Goal: Transaction & Acquisition: Purchase product/service

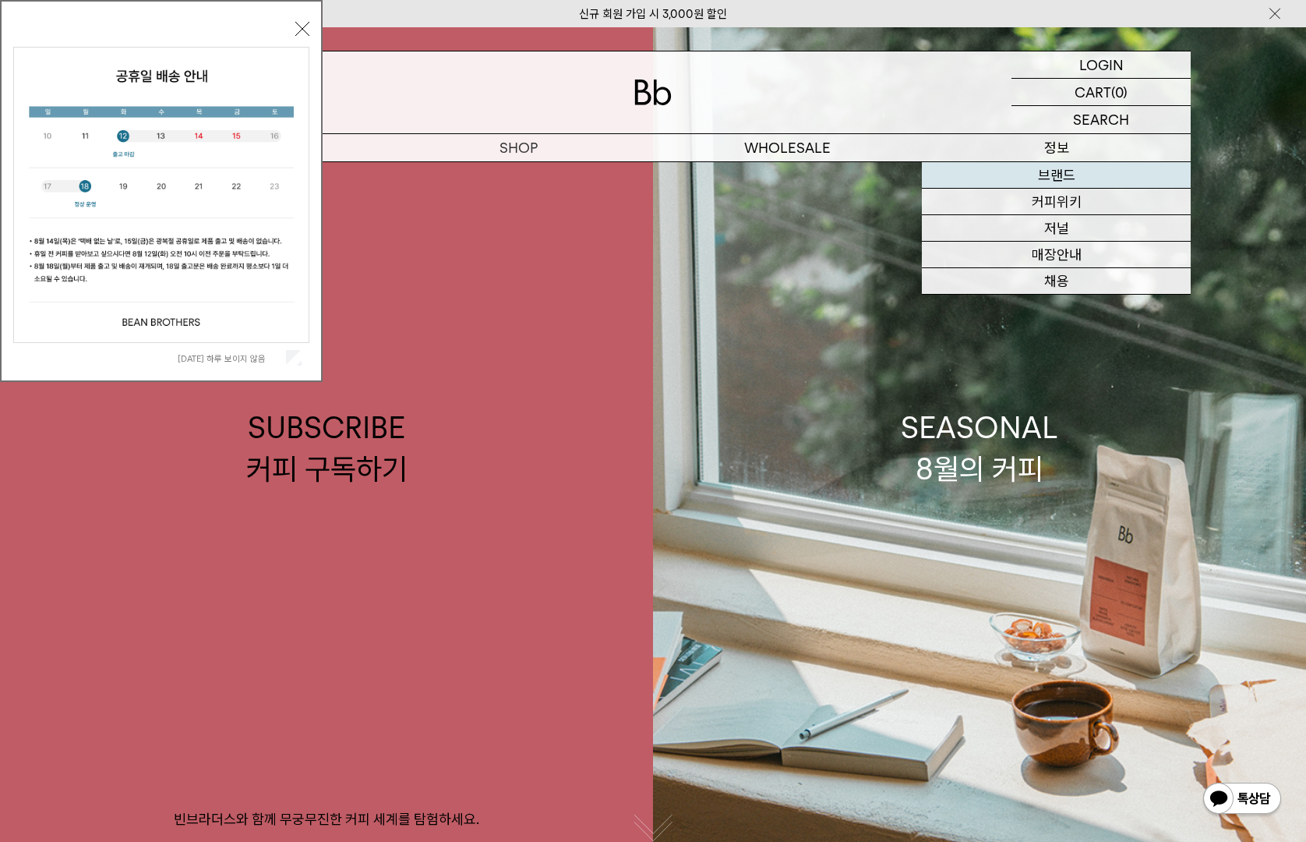
click at [1047, 182] on link "브랜드" at bounding box center [1056, 175] width 269 height 26
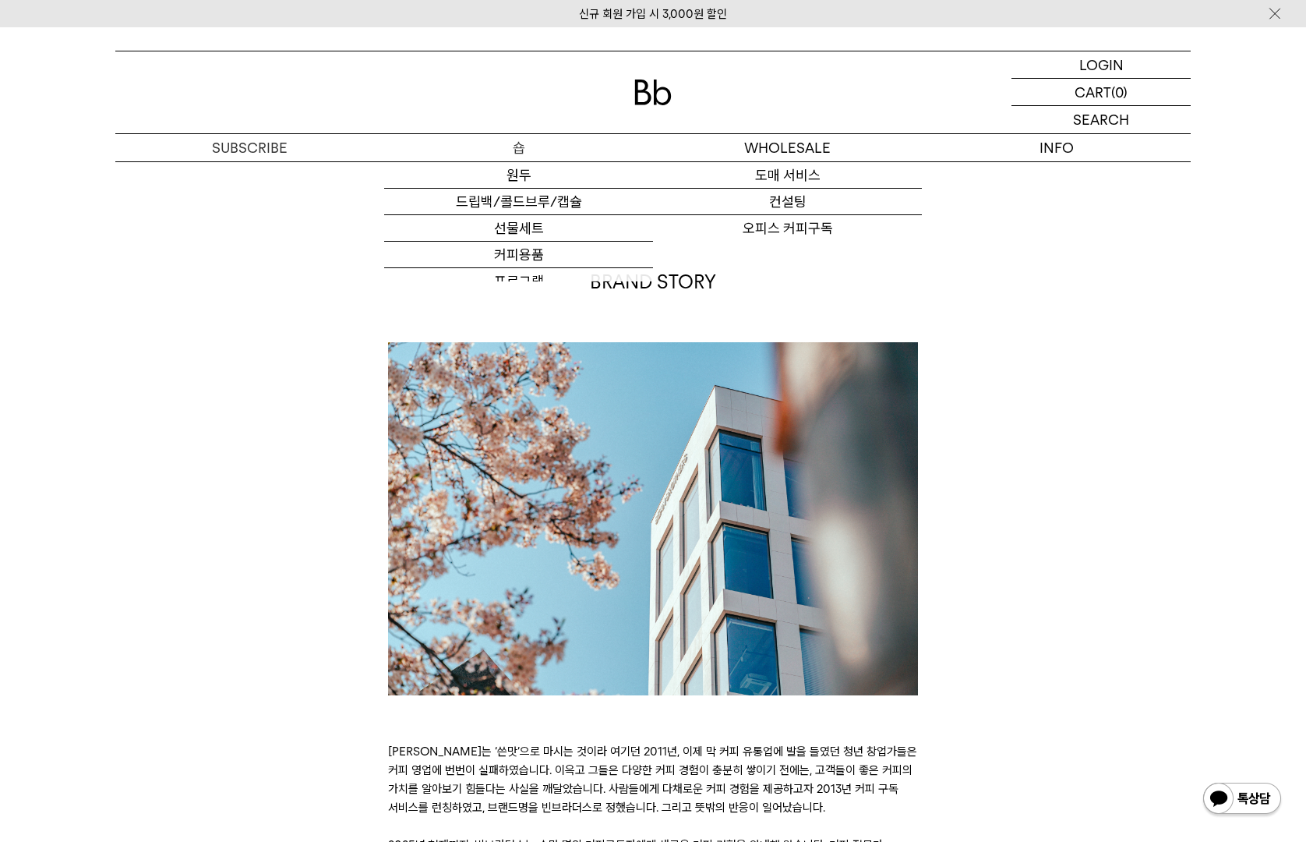
click at [522, 147] on p "숍" at bounding box center [518, 147] width 269 height 27
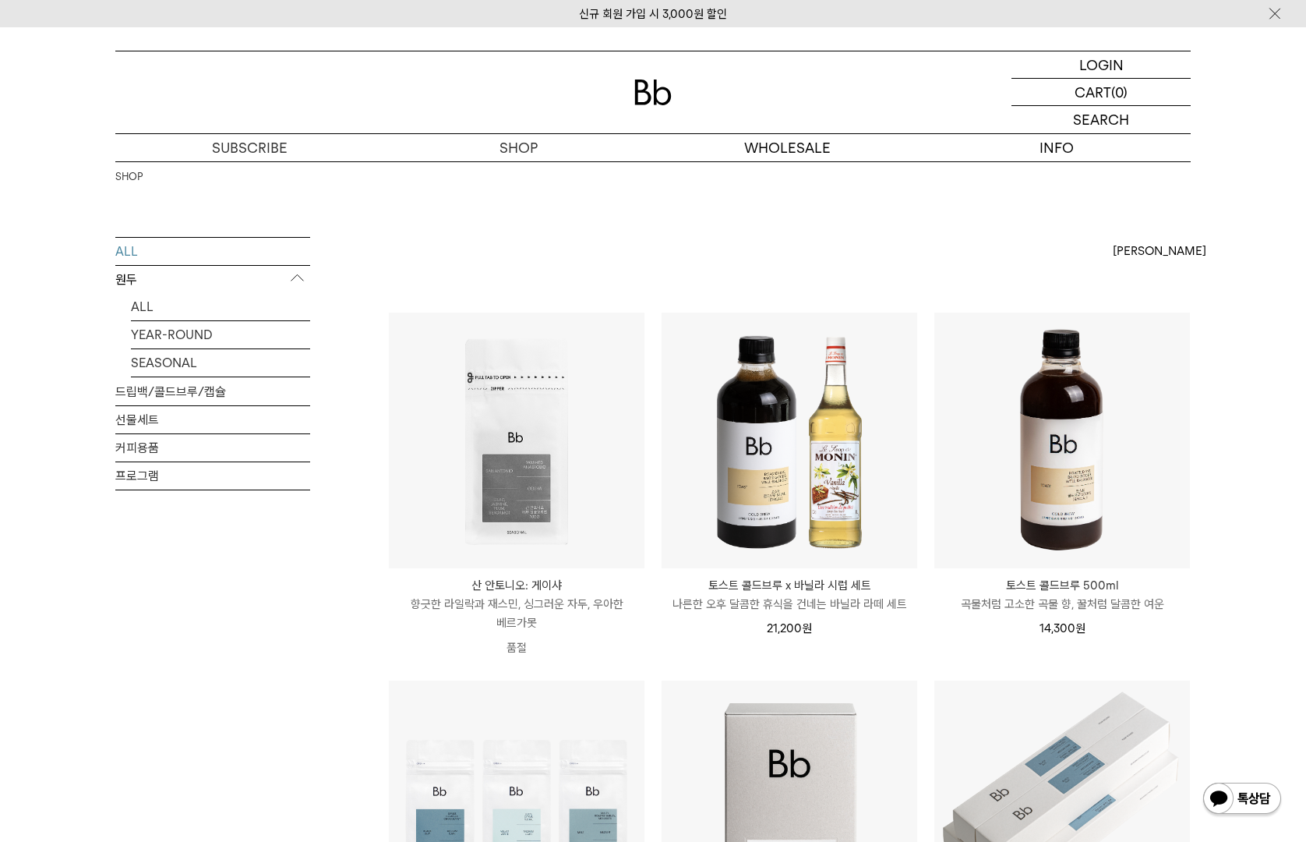
click at [522, 171] on div "SHOP" at bounding box center [652, 199] width 1075 height 76
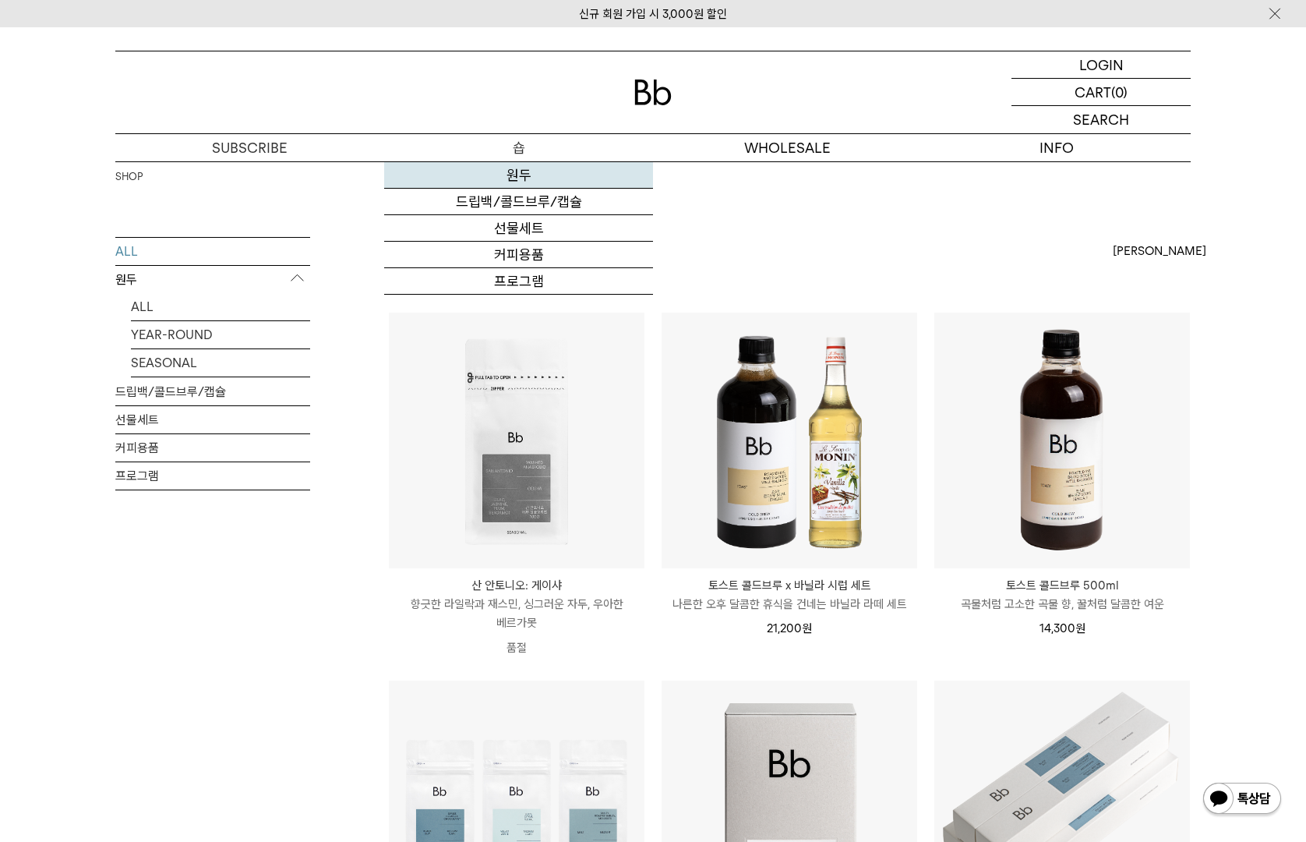
click at [523, 181] on link "원두" at bounding box center [518, 175] width 269 height 26
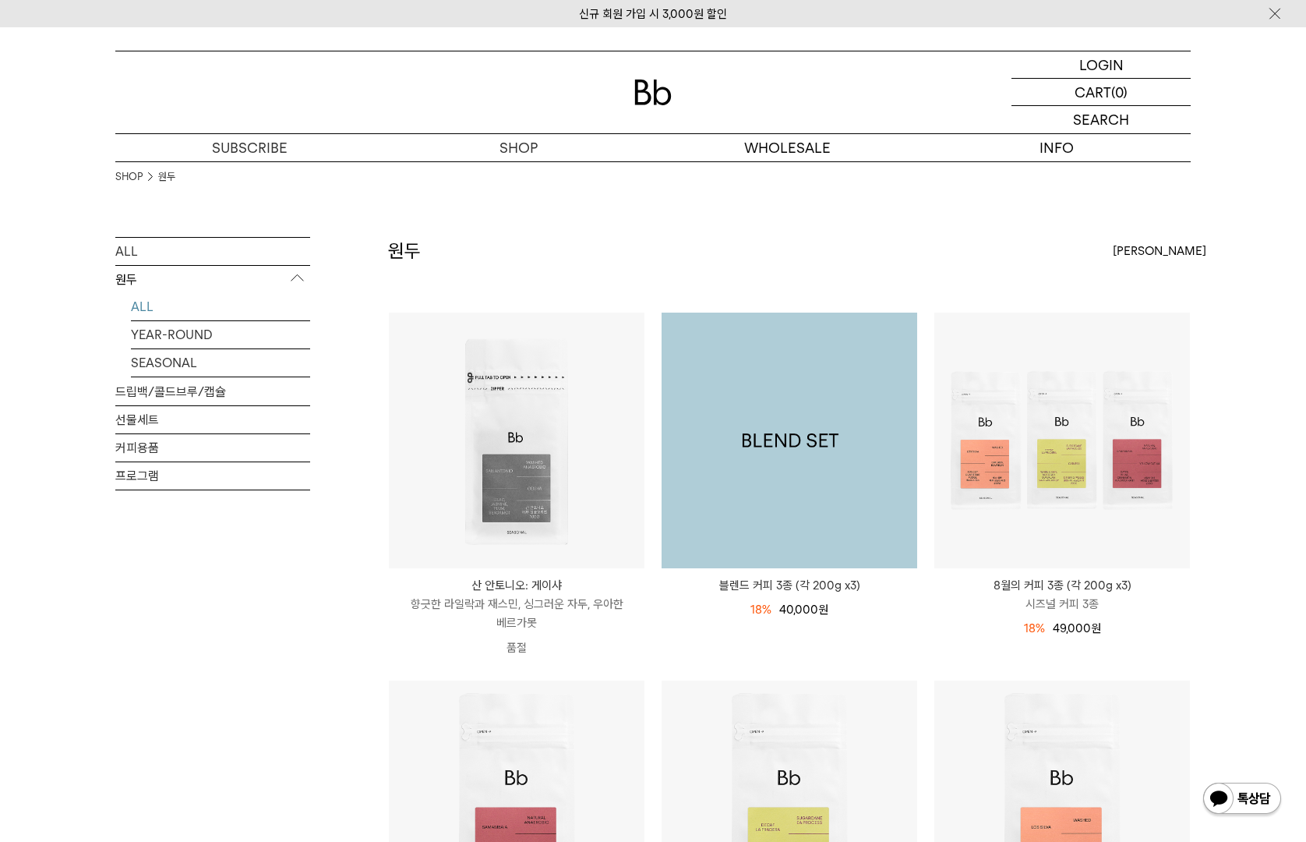
click at [752, 497] on img at bounding box center [790, 440] width 256 height 256
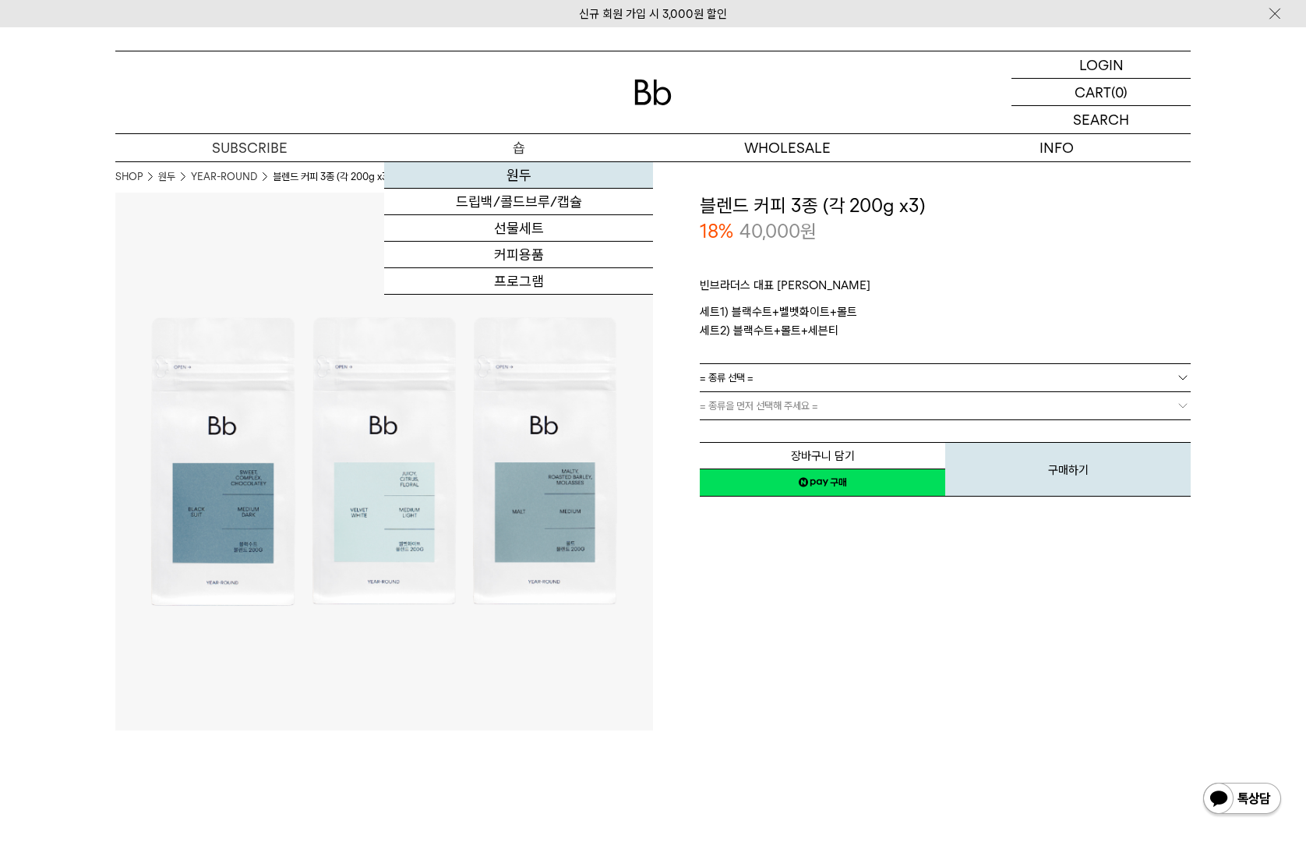
click at [524, 173] on link "원두" at bounding box center [518, 175] width 269 height 26
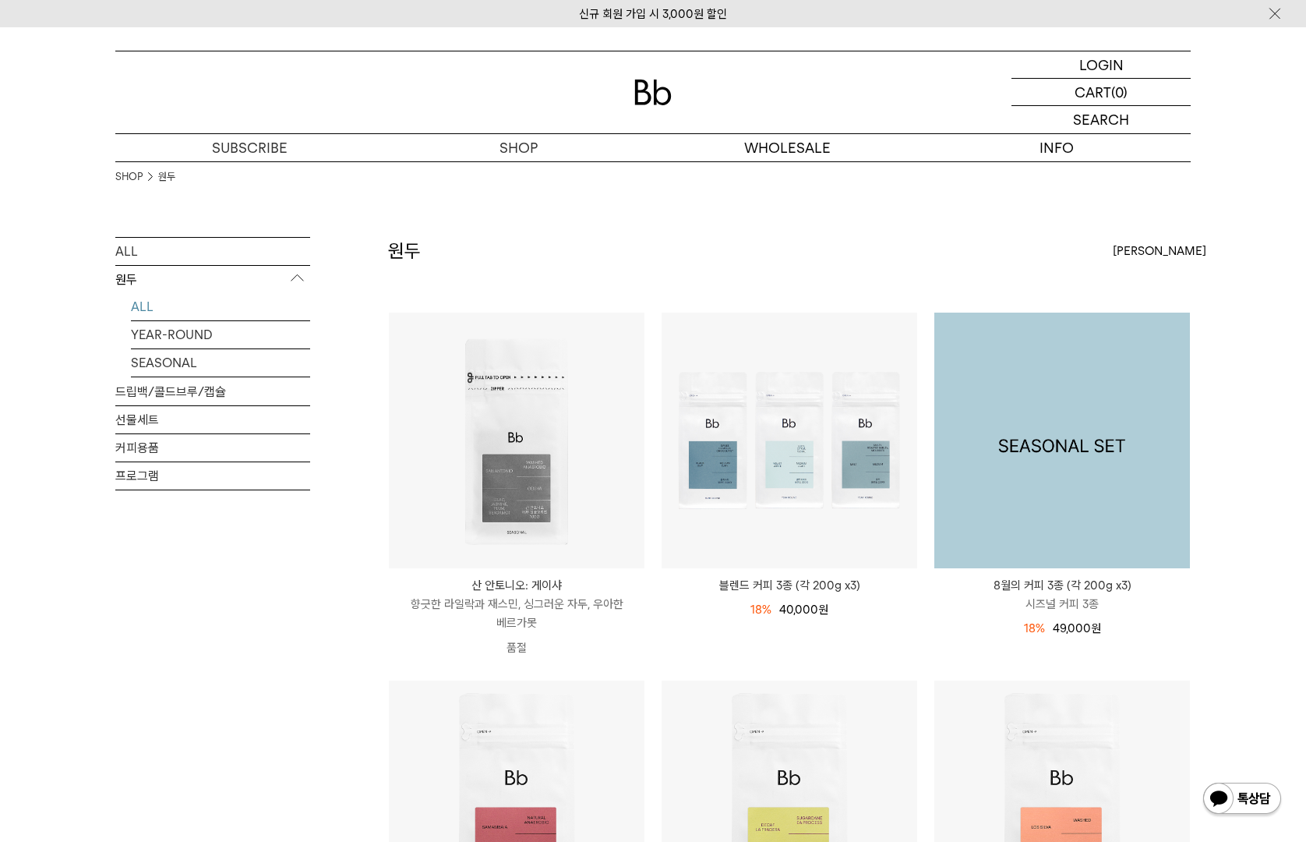
click at [1038, 476] on img at bounding box center [1062, 440] width 256 height 256
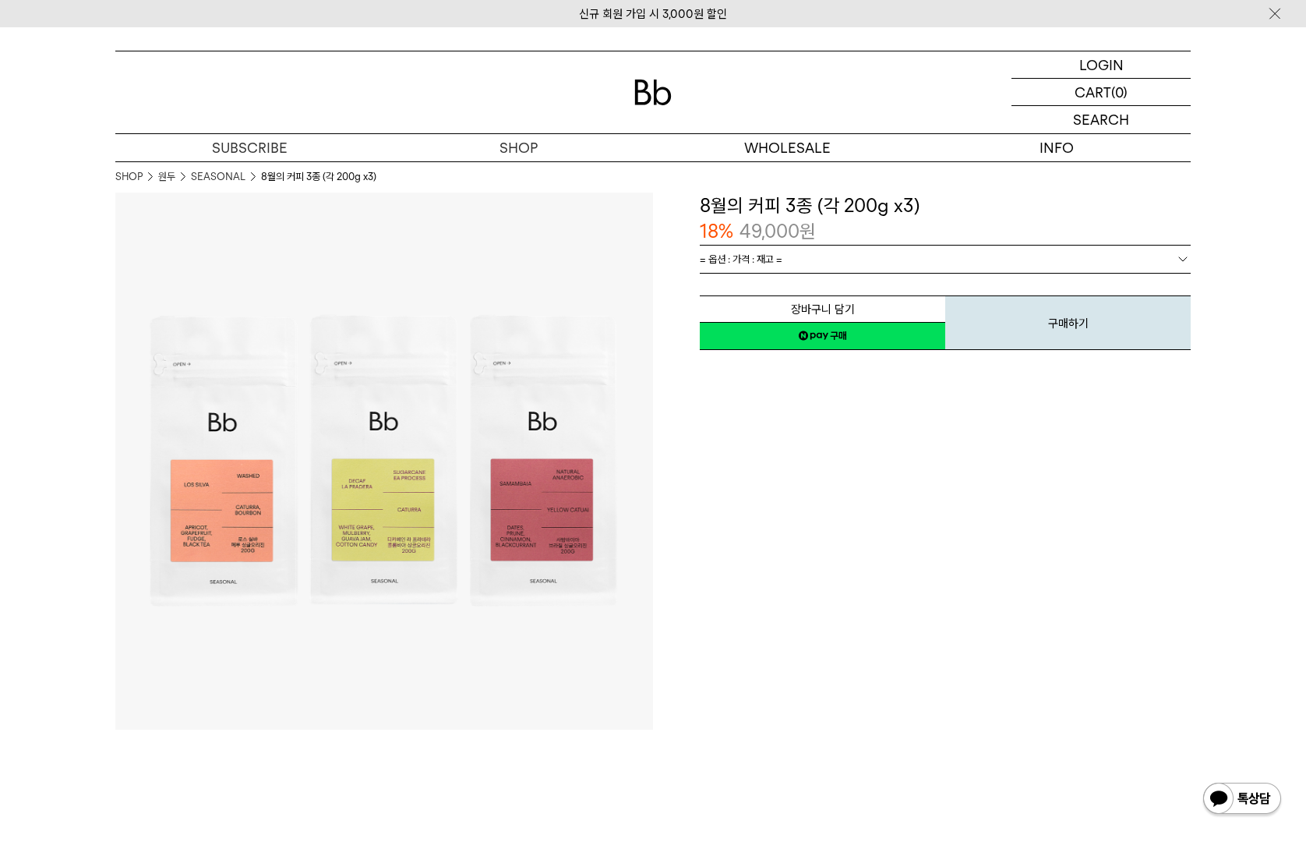
click at [344, 679] on img at bounding box center [384, 461] width 538 height 538
click at [515, 184] on link "원두" at bounding box center [518, 175] width 269 height 26
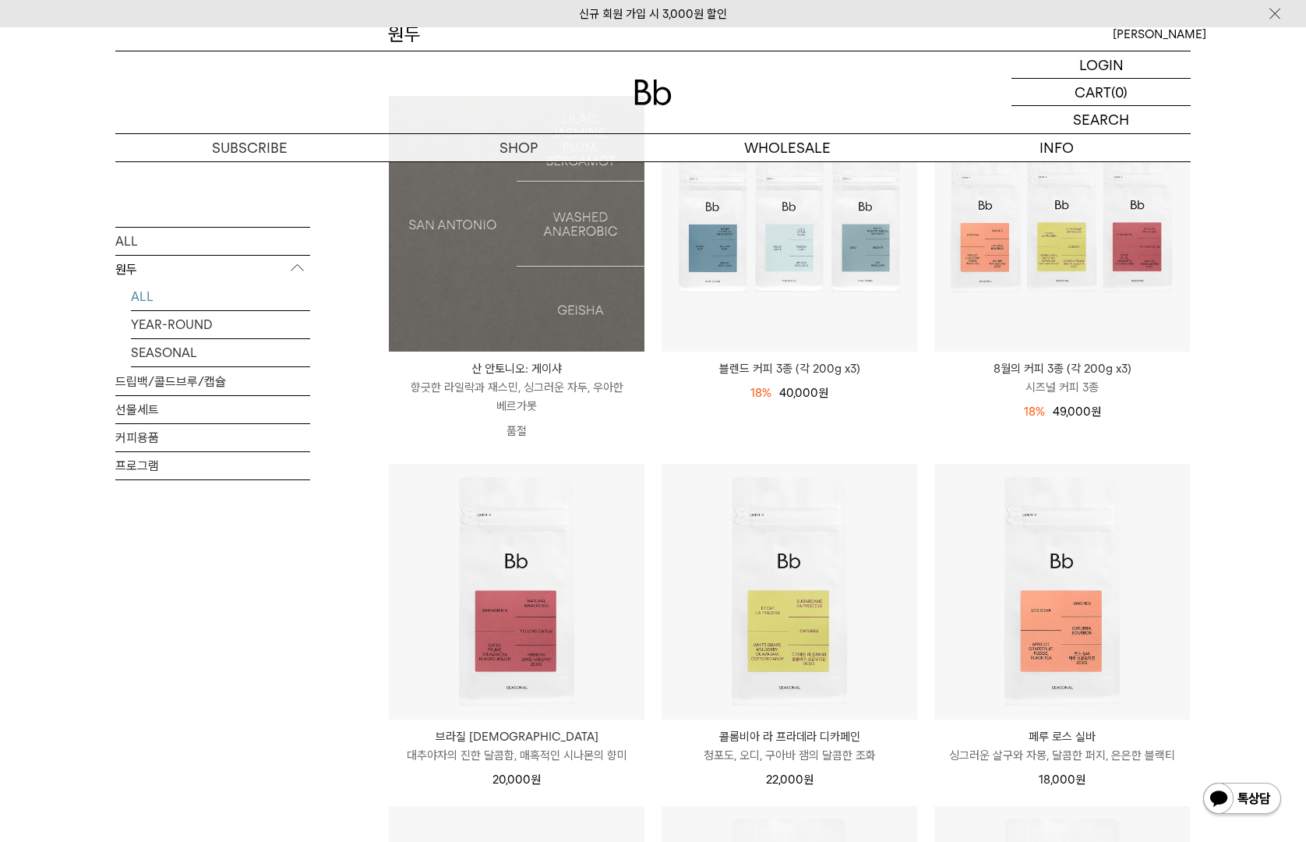
scroll to position [214, 0]
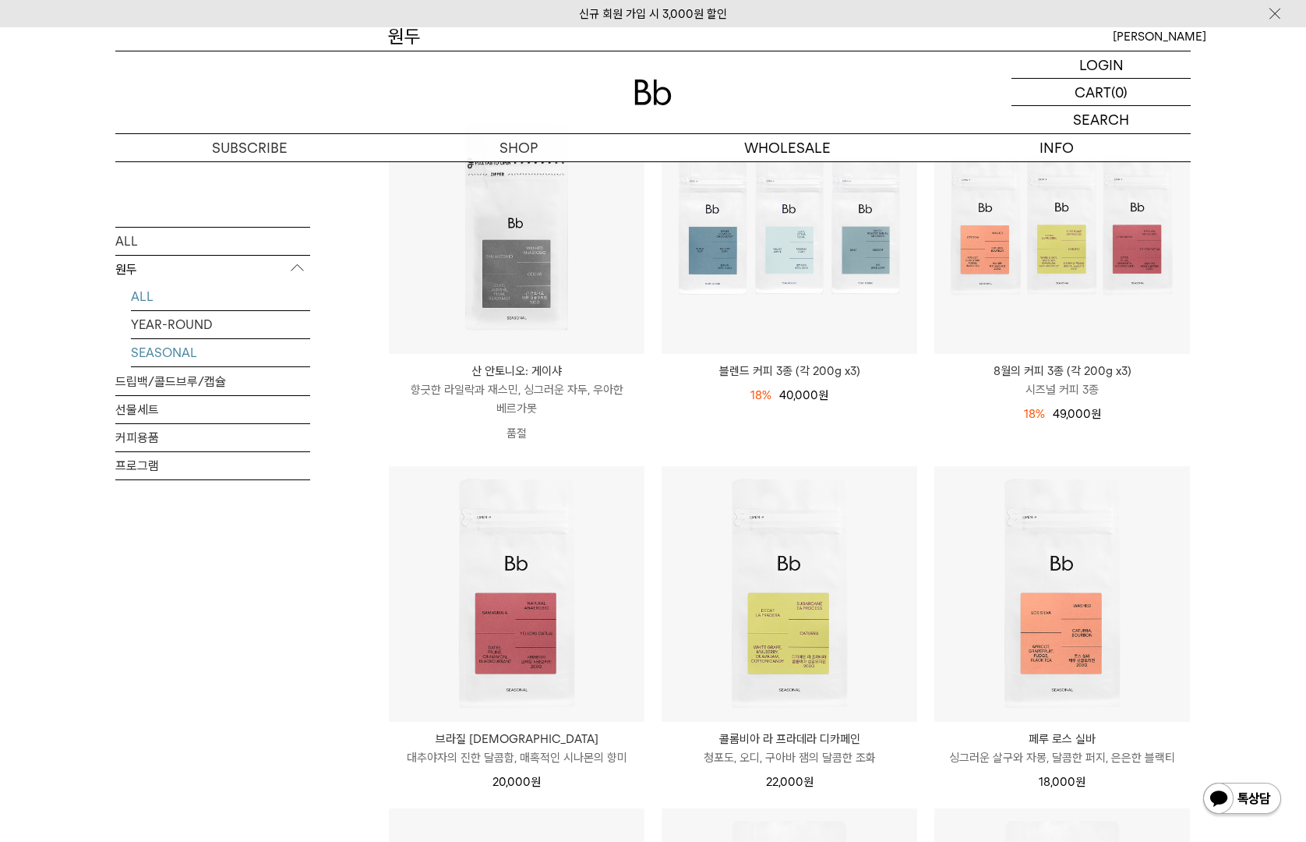
click at [151, 353] on link "SEASONAL" at bounding box center [220, 351] width 179 height 27
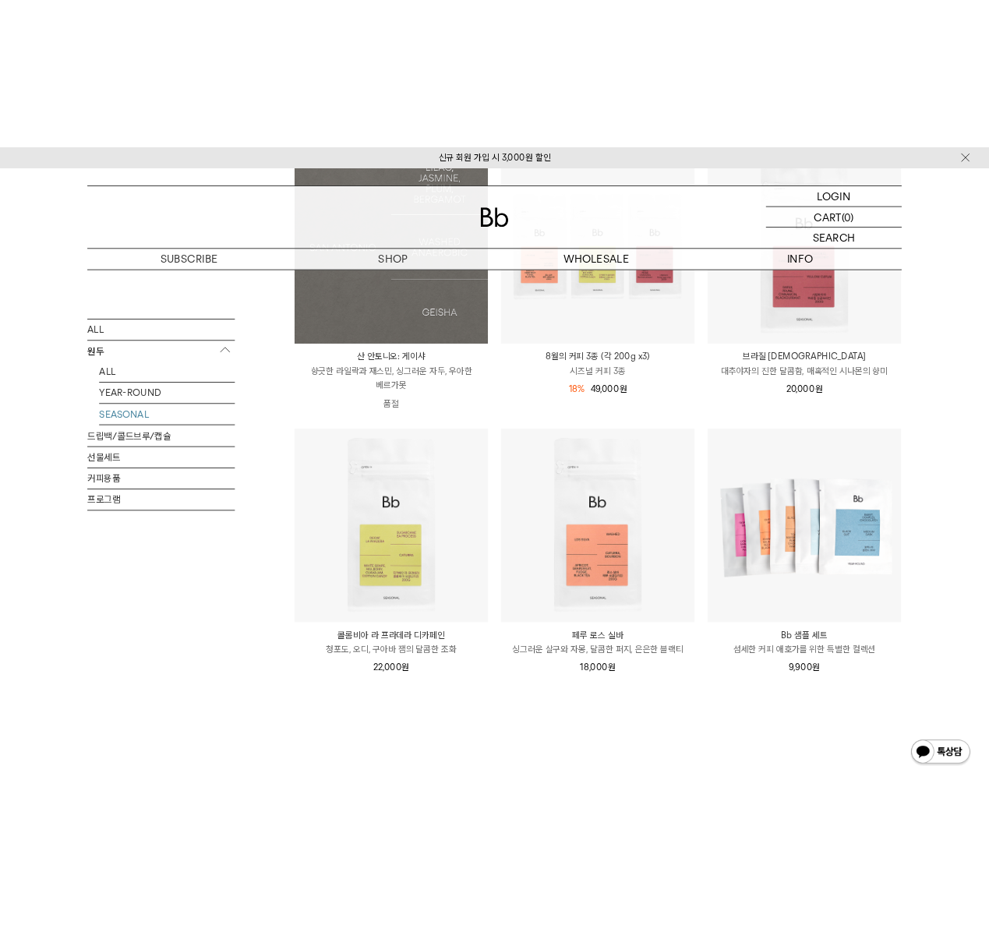
scroll to position [445, 0]
